Goal: Transaction & Acquisition: Subscribe to service/newsletter

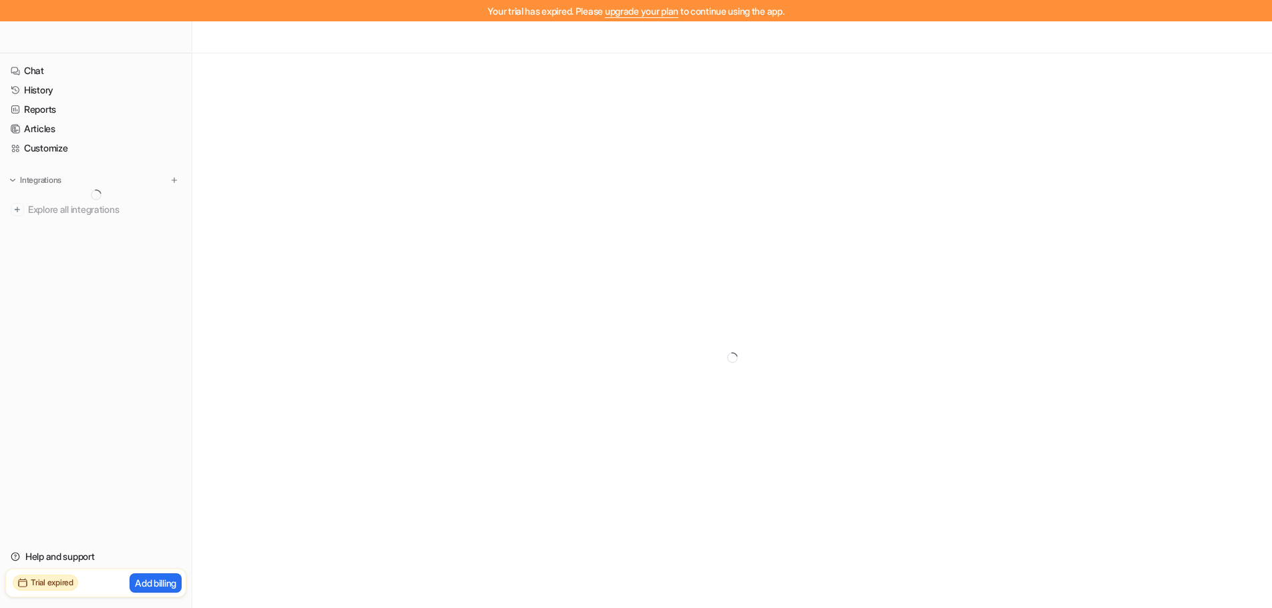
click at [47, 583] on h2 "Trial expired" at bounding box center [52, 583] width 43 height 12
click at [40, 584] on h2 "Trial expired" at bounding box center [52, 583] width 43 height 12
click at [39, 585] on h2 "Trial expired" at bounding box center [52, 583] width 43 height 12
drag, startPoint x: 71, startPoint y: 586, endPoint x: 264, endPoint y: 502, distance: 211.1
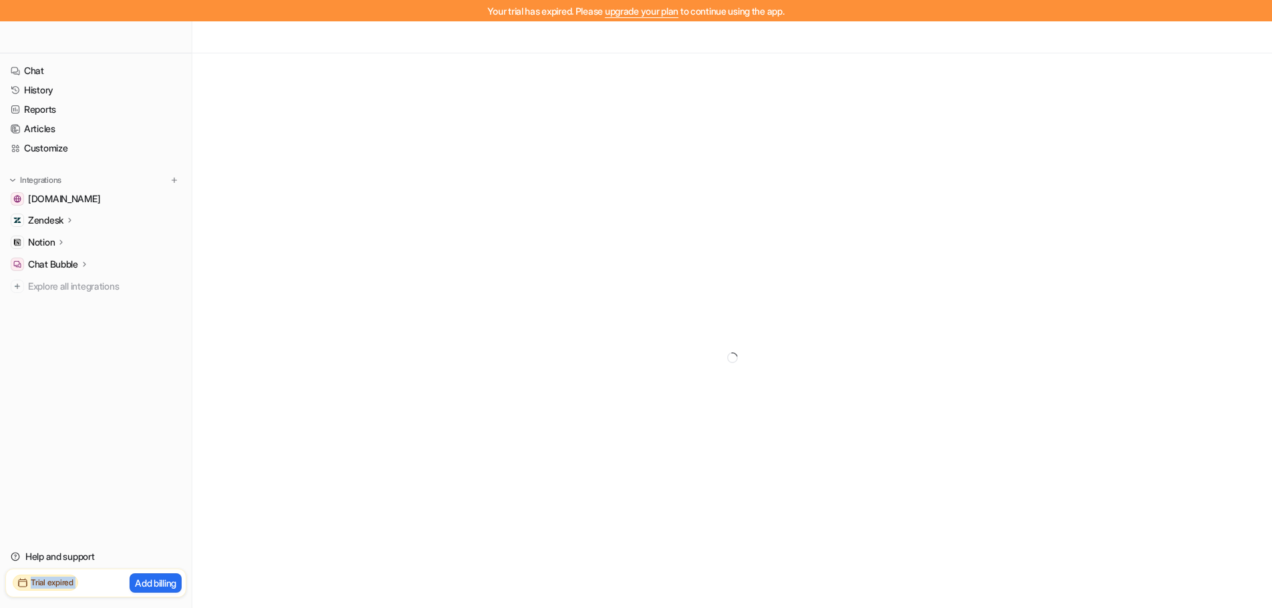
click at [71, 585] on h2 "Trial expired" at bounding box center [52, 583] width 43 height 12
click at [490, 406] on div at bounding box center [732, 357] width 1080 height 608
click at [90, 558] on link "Help and support" at bounding box center [95, 556] width 181 height 19
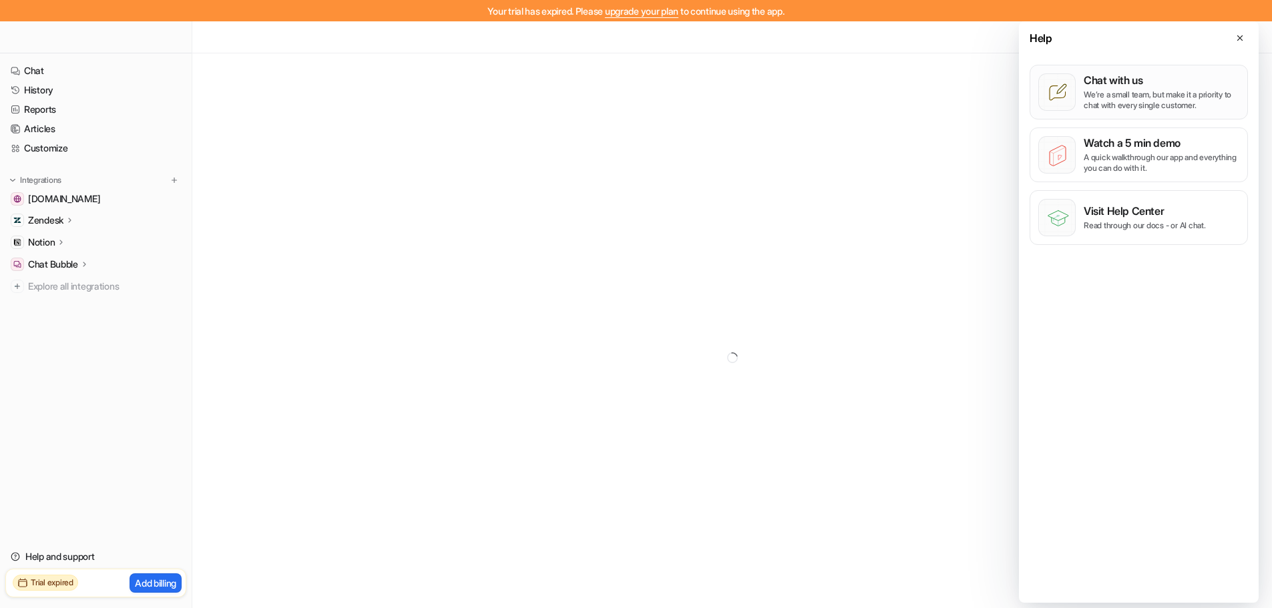
click at [1230, 78] on p "Chat with us" at bounding box center [1162, 79] width 156 height 13
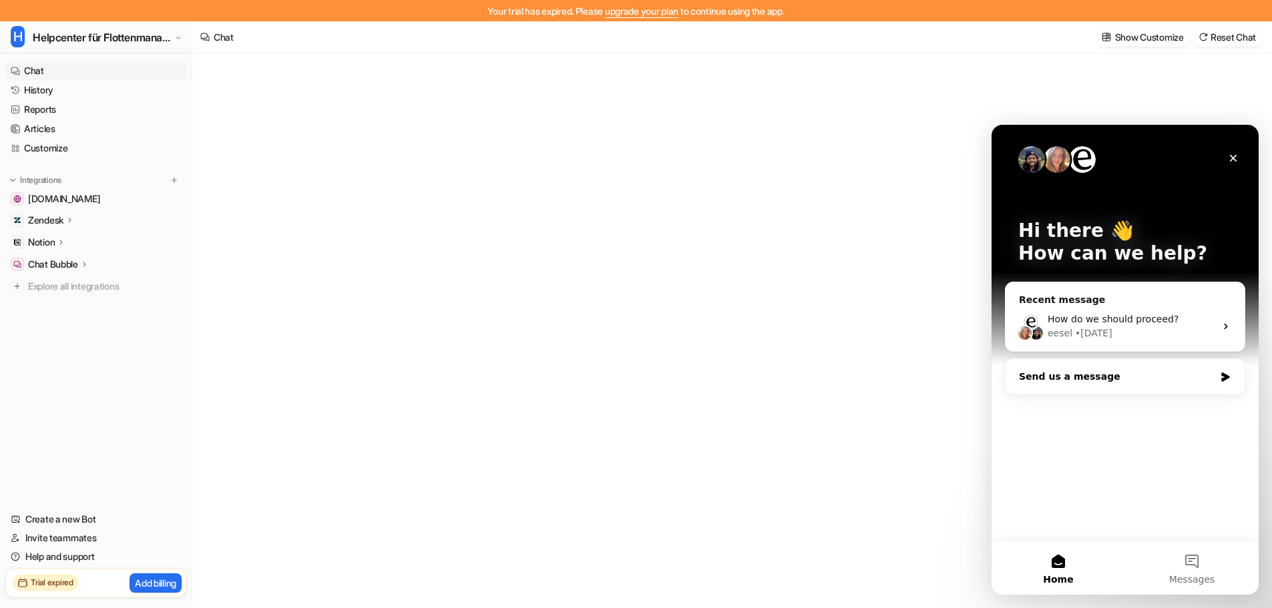
type textarea "**********"
click at [1104, 385] on div "Send us a message" at bounding box center [1124, 376] width 239 height 35
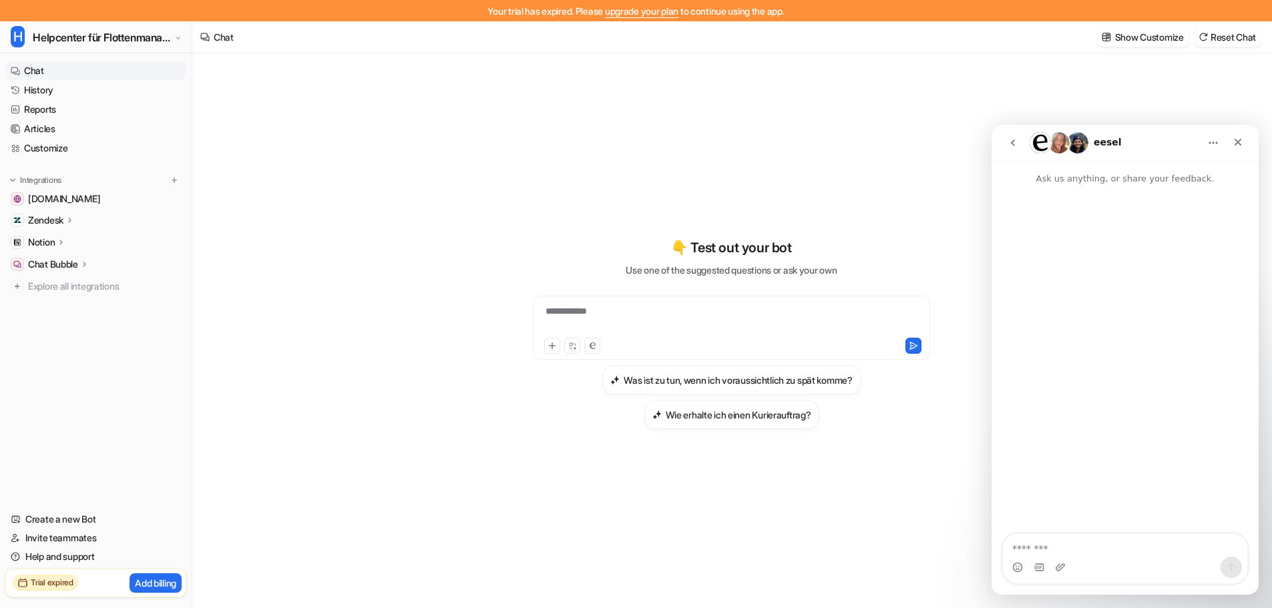
click at [1012, 146] on icon "go back" at bounding box center [1012, 143] width 11 height 11
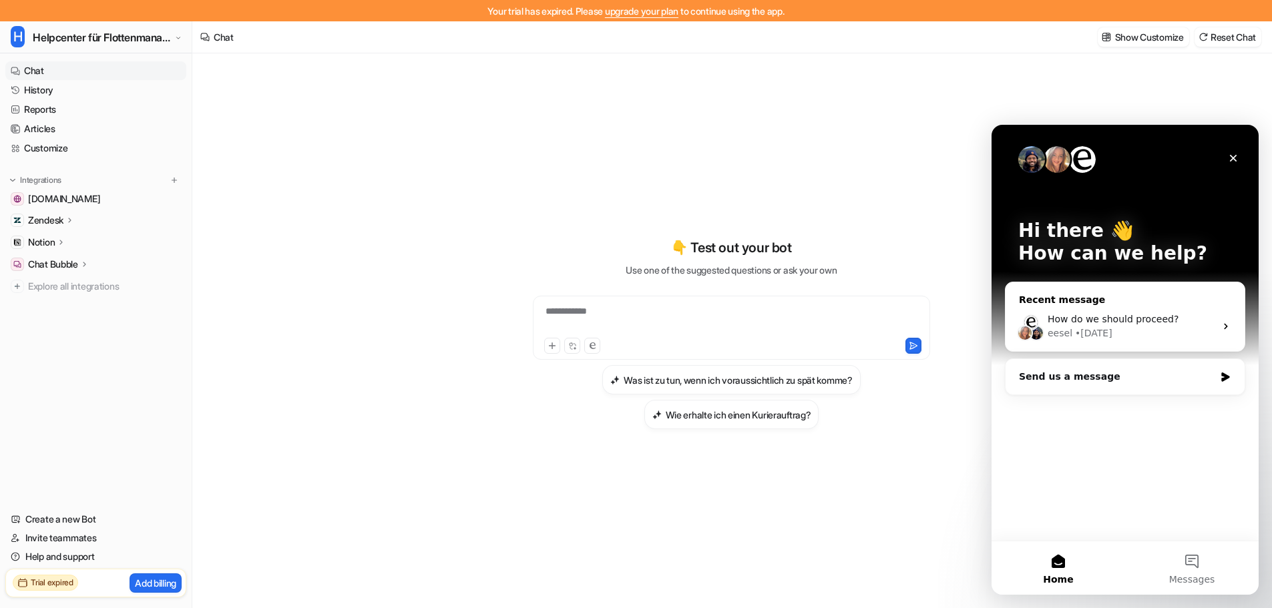
click at [1145, 338] on div "eesel • [DATE]" at bounding box center [1131, 333] width 168 height 14
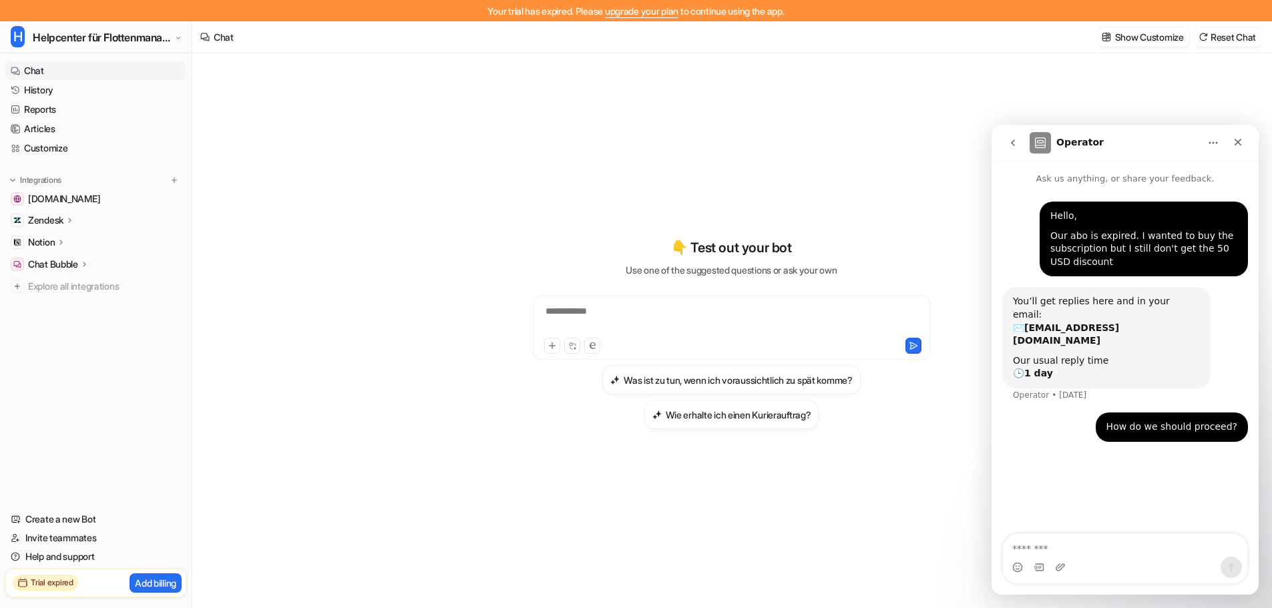
click at [1105, 536] on textarea "Message…" at bounding box center [1125, 545] width 244 height 23
type textarea "**********"
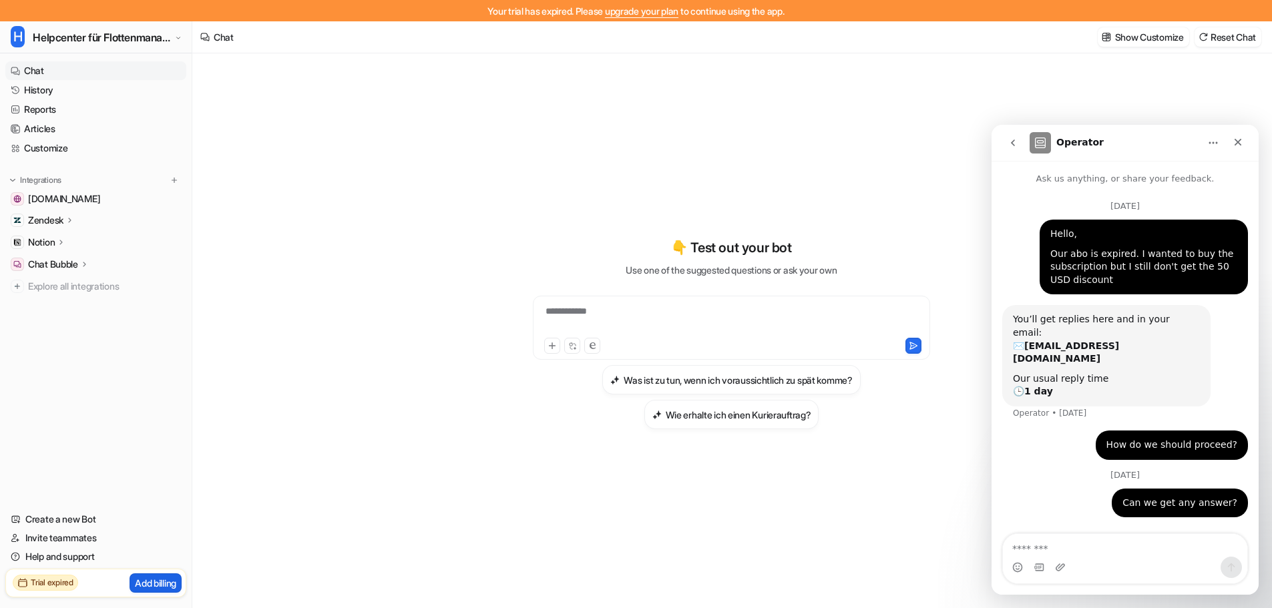
click at [166, 591] on button "Add billing" at bounding box center [156, 582] width 52 height 19
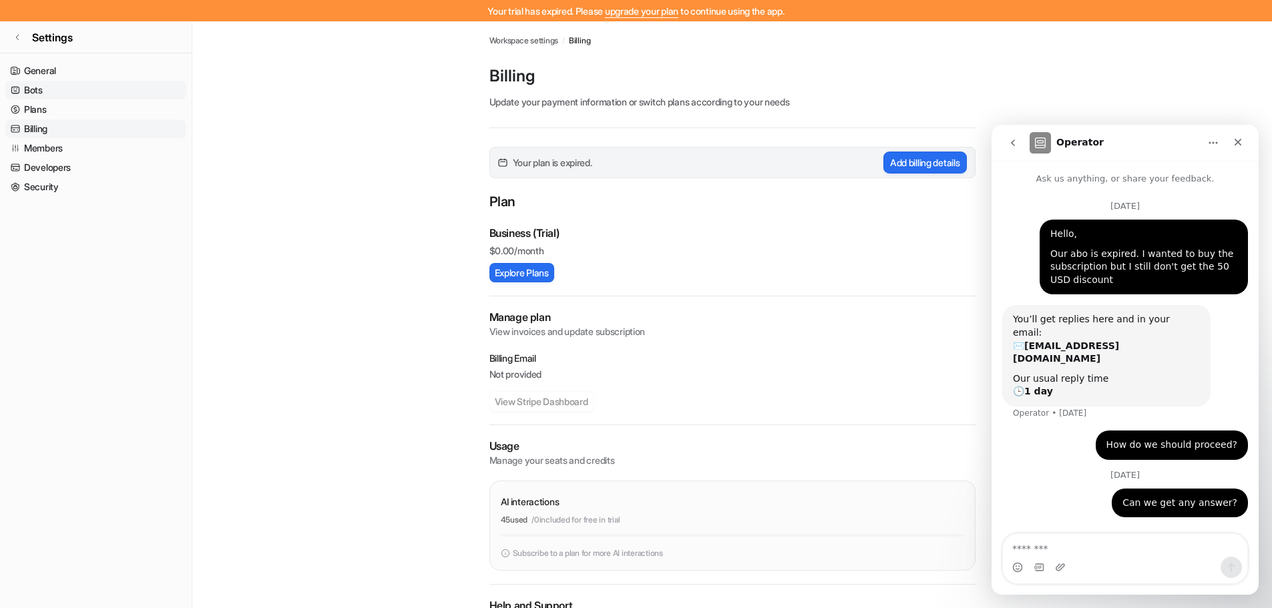
click at [97, 84] on link "Bots" at bounding box center [95, 90] width 181 height 19
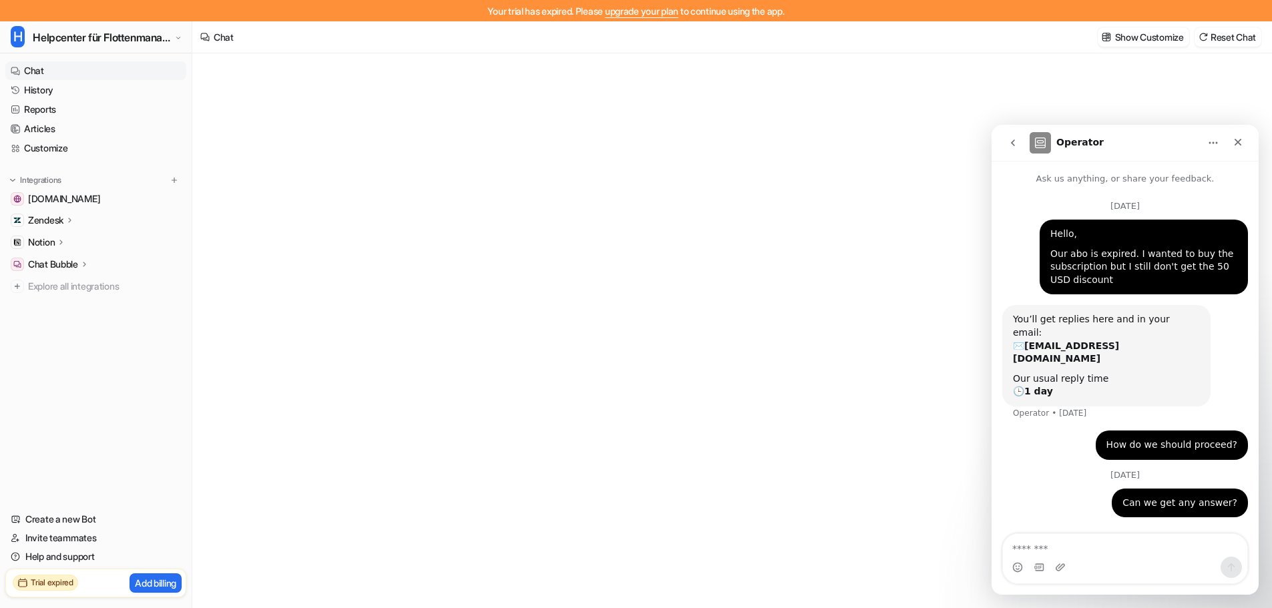
type textarea "**********"
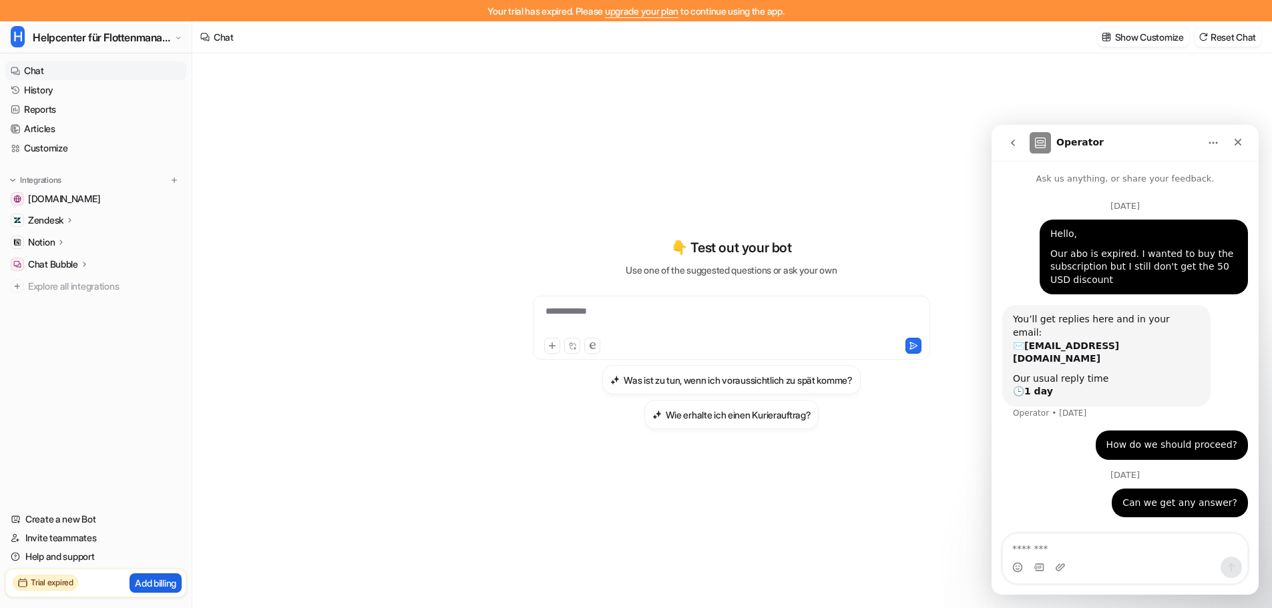
click at [150, 585] on p "Add billing" at bounding box center [155, 583] width 41 height 14
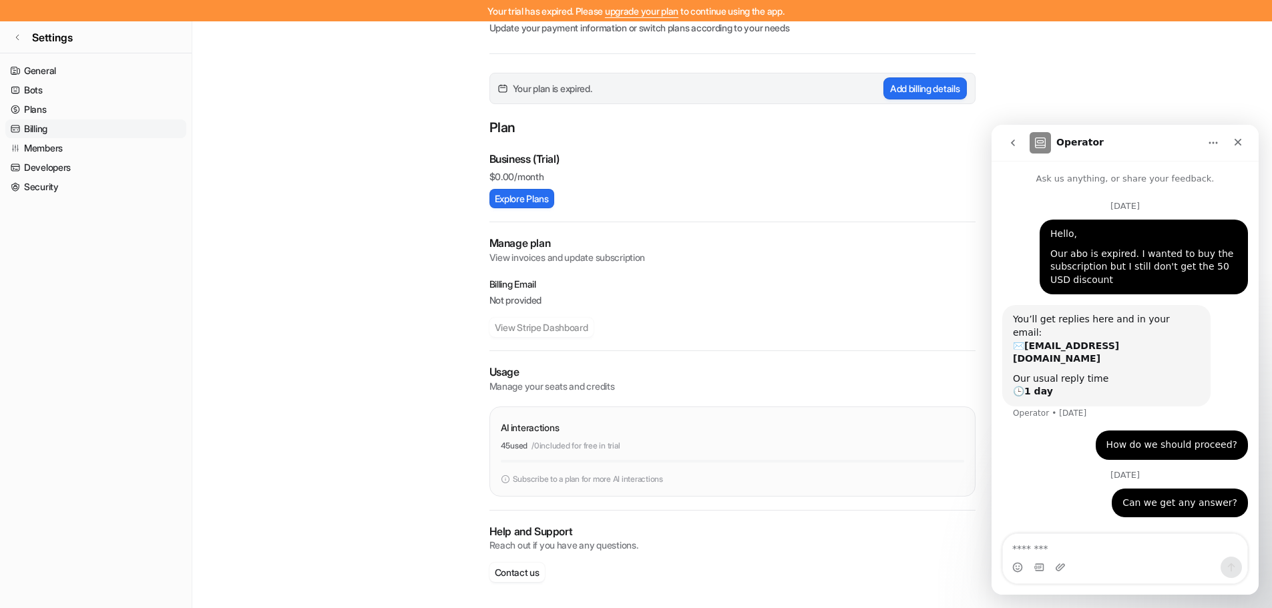
scroll to position [75, 0]
click at [1236, 148] on div "Close" at bounding box center [1238, 142] width 24 height 24
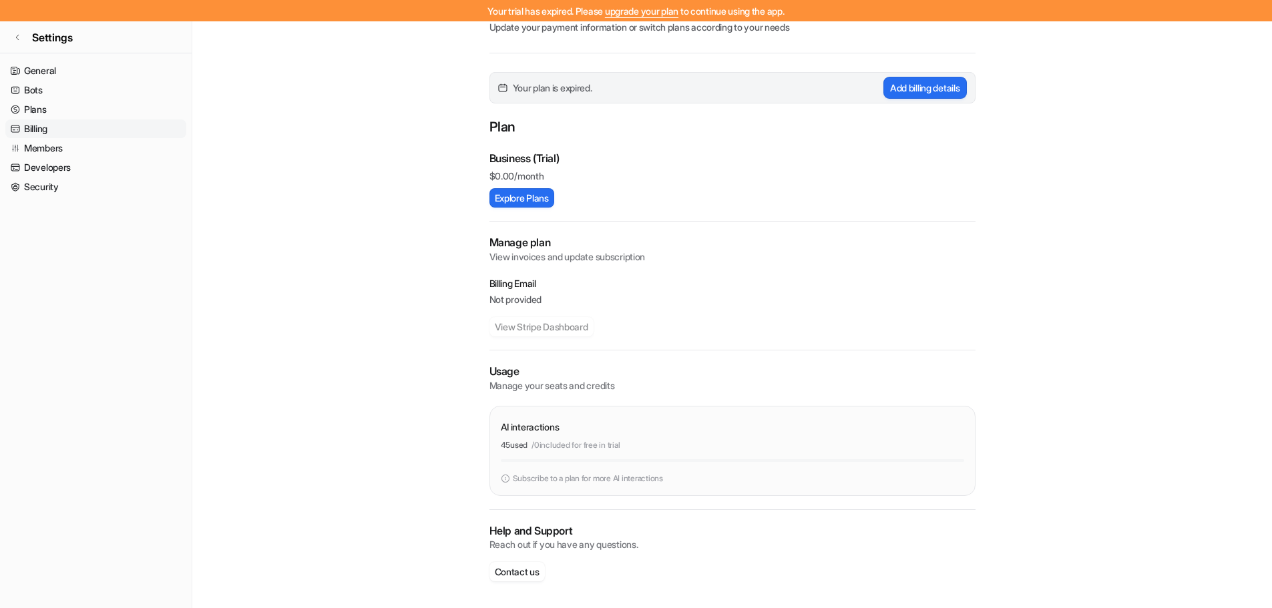
scroll to position [0, 0]
click at [597, 246] on h2 "Manage plan" at bounding box center [732, 242] width 486 height 15
click at [550, 198] on button "Explore Plans" at bounding box center [521, 197] width 65 height 19
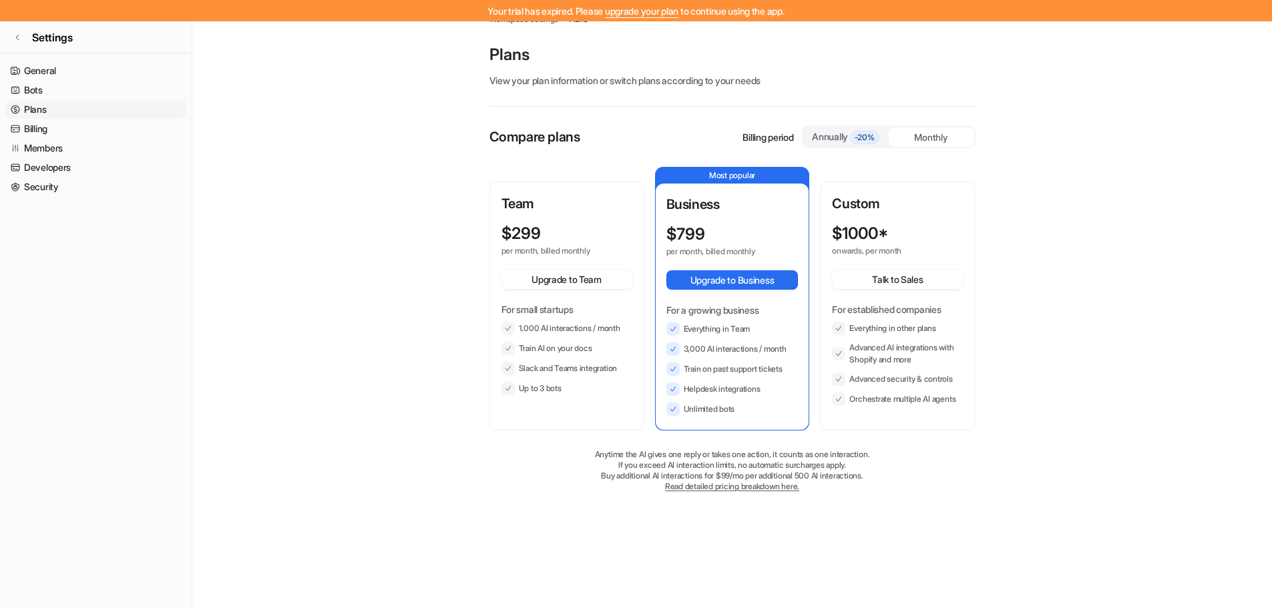
scroll to position [21, 0]
